Goal: Check status

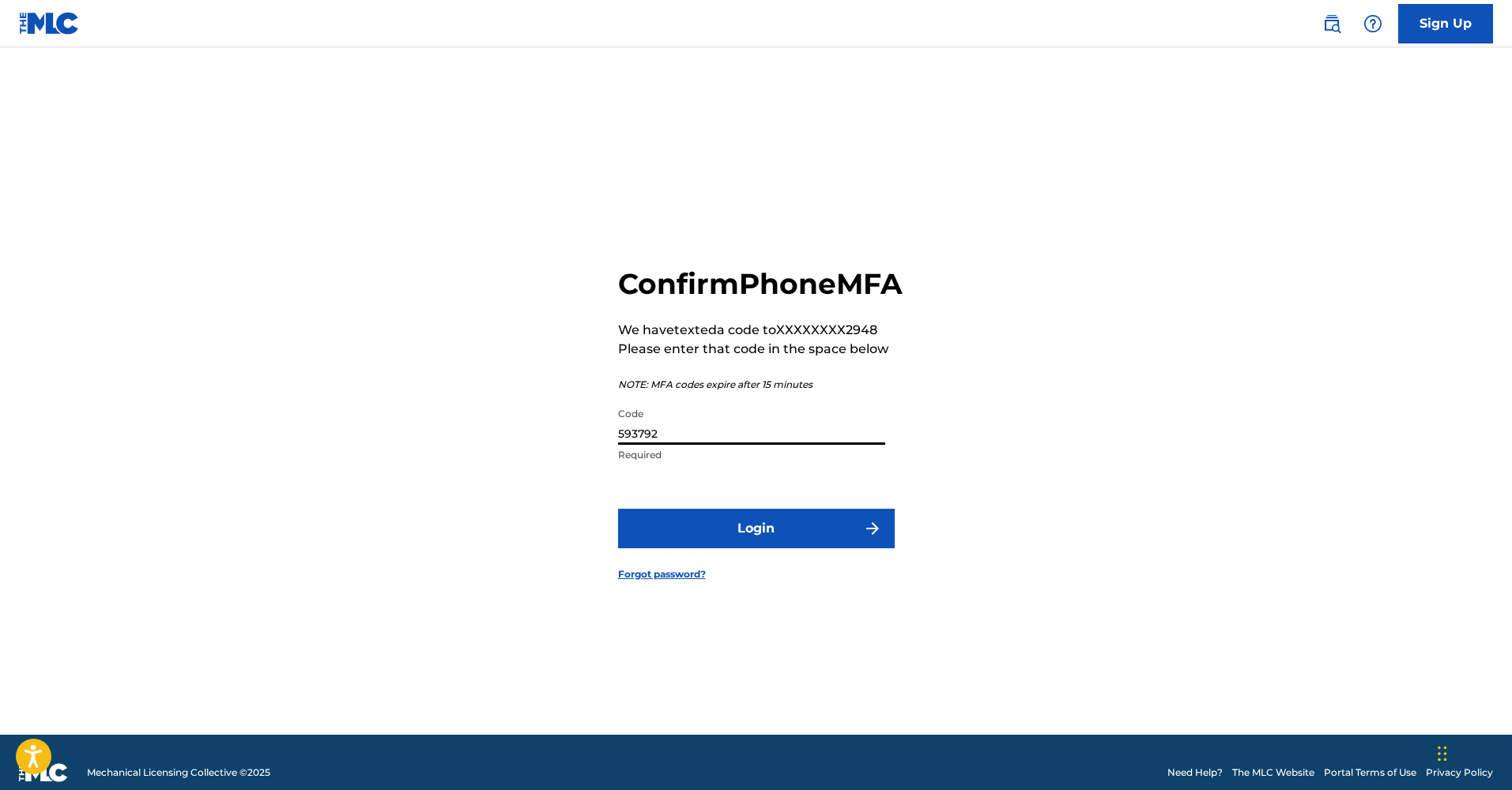
type input "593792"
click at [803, 528] on button "Login" at bounding box center [757, 529] width 277 height 40
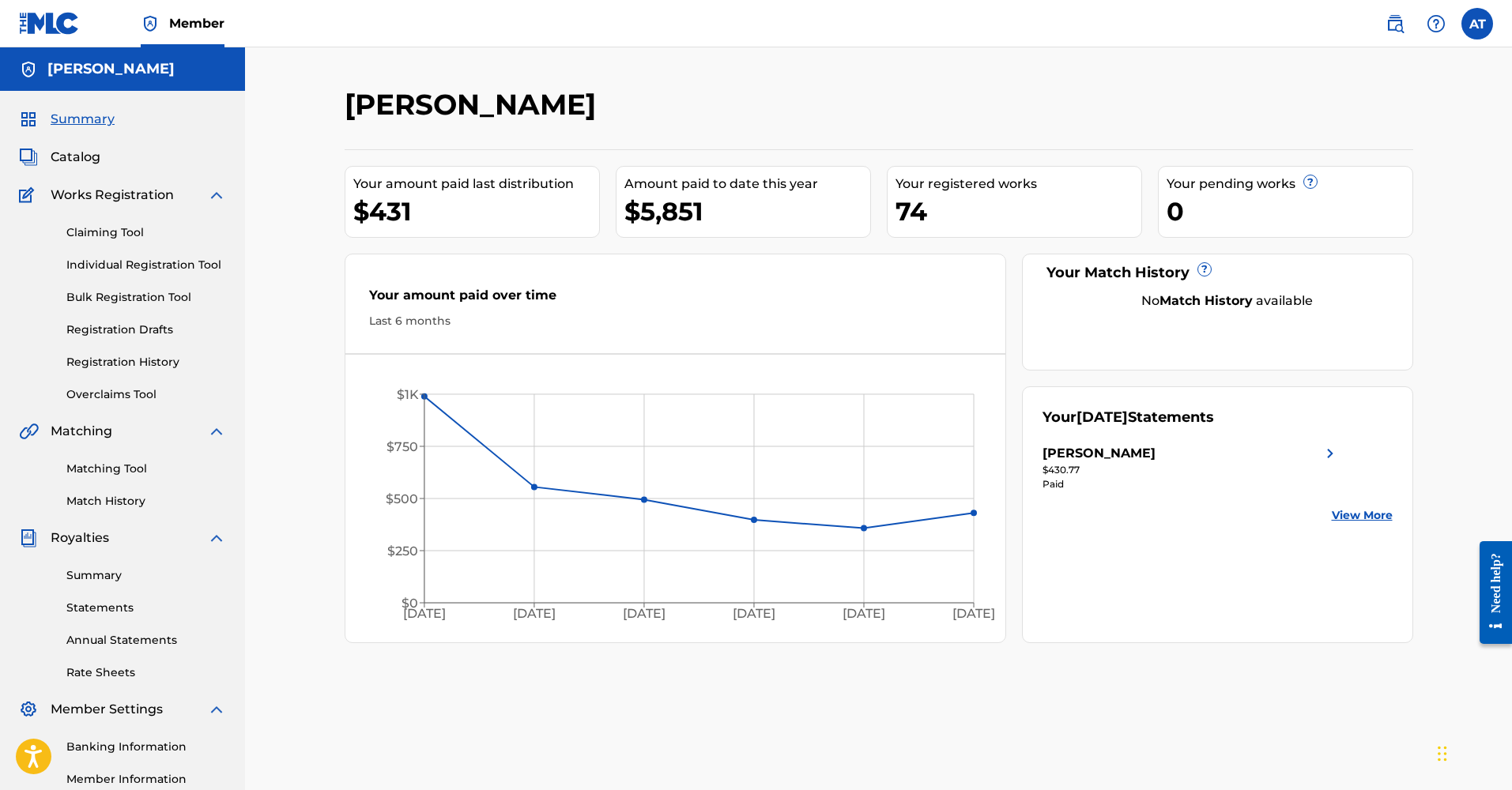
click at [1126, 458] on div "[PERSON_NAME]" at bounding box center [1192, 454] width 297 height 19
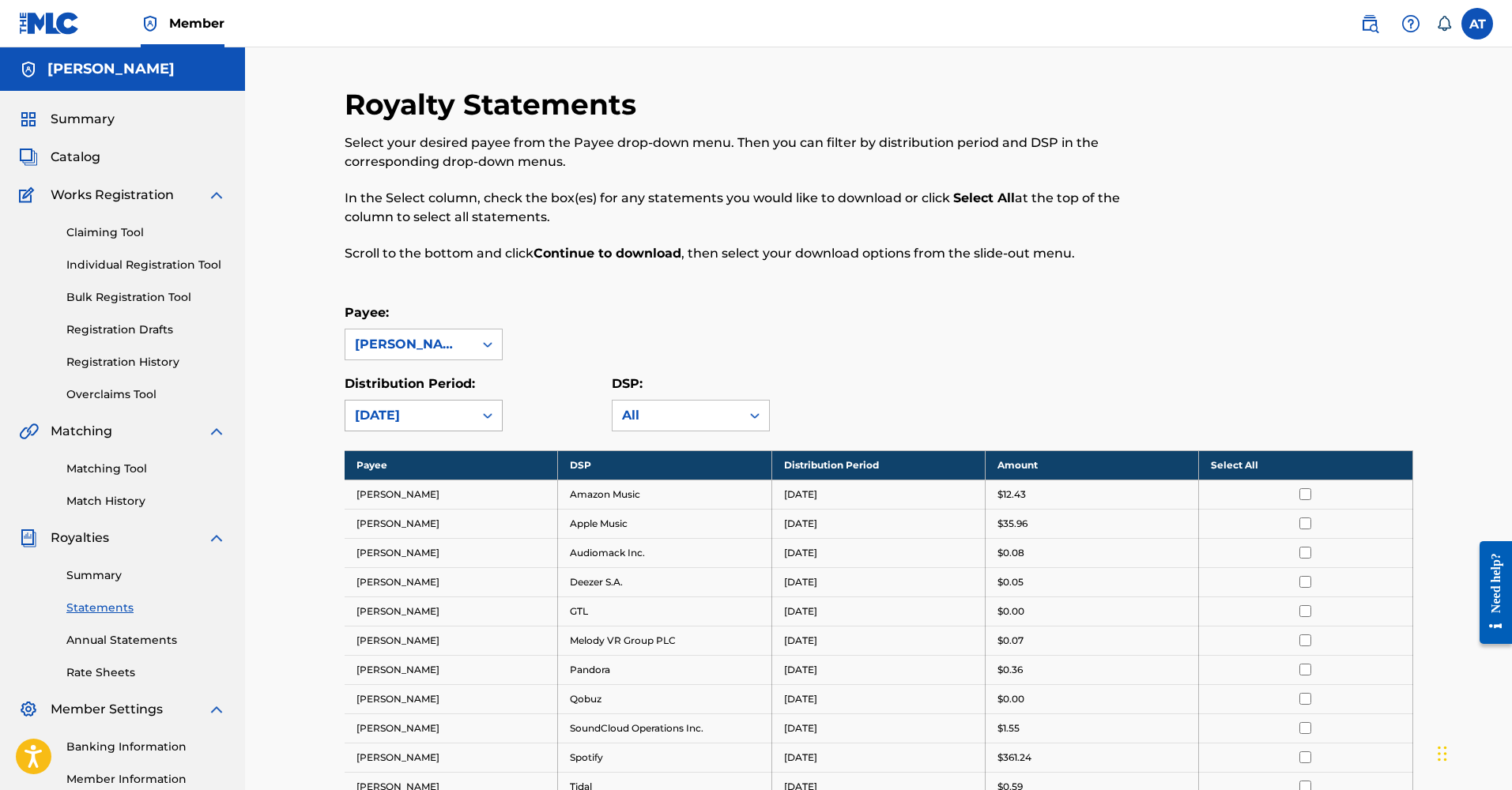
click at [400, 418] on div "[DATE]" at bounding box center [409, 416] width 109 height 19
click at [83, 127] on span "Summary" at bounding box center [83, 119] width 64 height 19
